Goal: Task Accomplishment & Management: Complete application form

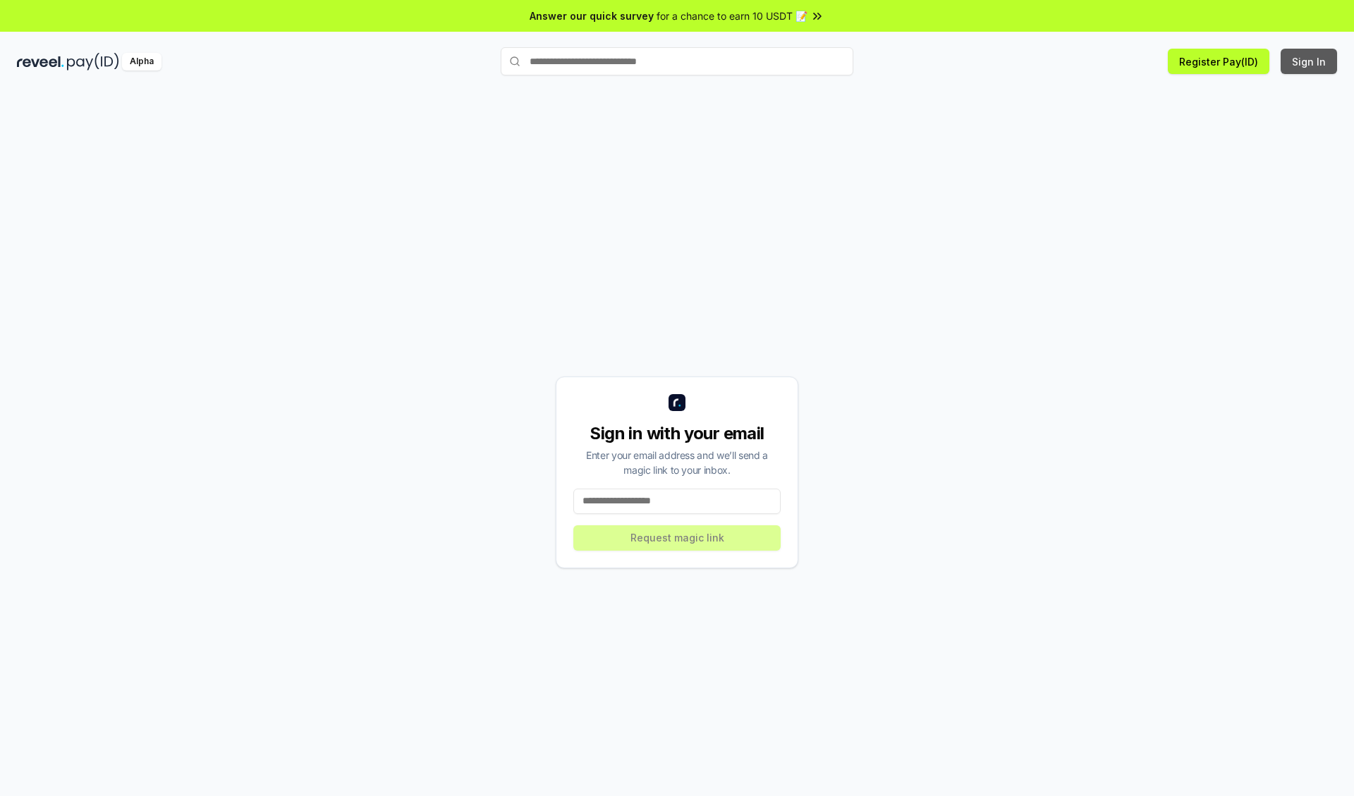
click at [1309, 61] on button "Sign In" at bounding box center [1309, 61] width 56 height 25
type input "**********"
click at [677, 537] on button "Request magic link" at bounding box center [676, 537] width 207 height 25
